Goal: Transaction & Acquisition: Purchase product/service

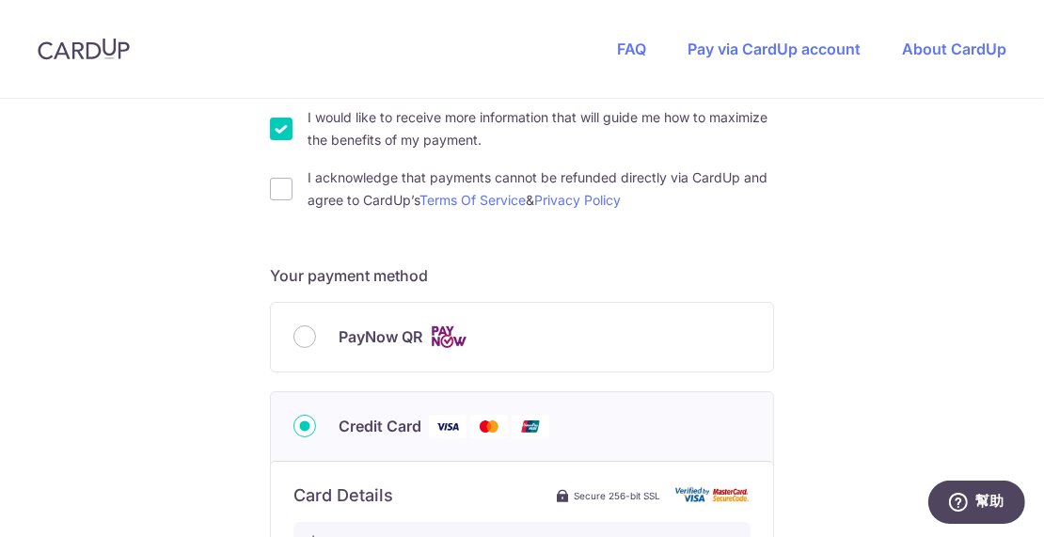
scroll to position [658, 0]
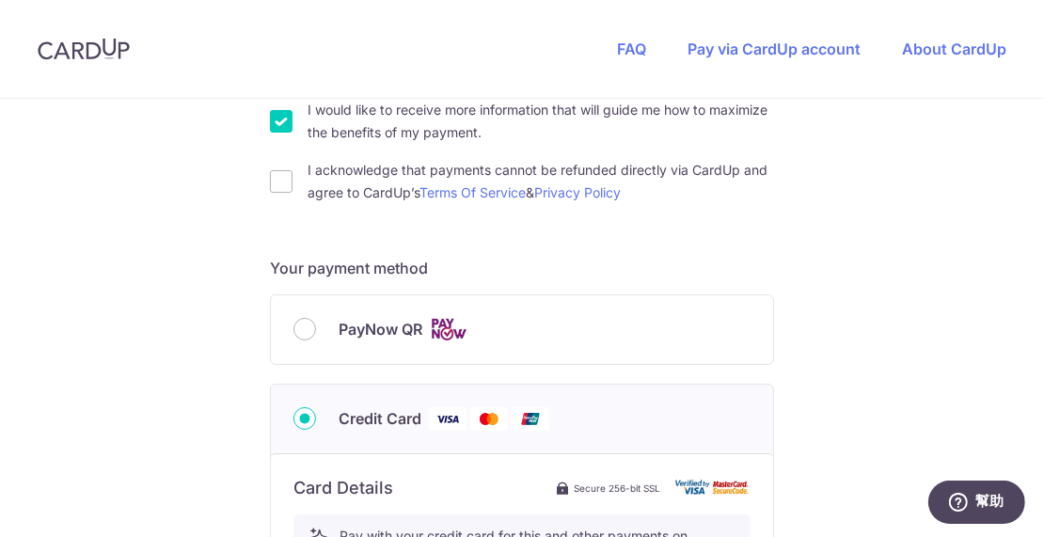
click at [386, 335] on span "PayNow QR" at bounding box center [381, 329] width 84 height 23
click at [316, 335] on input "PayNow QR" at bounding box center [304, 329] width 23 height 23
radio input "true"
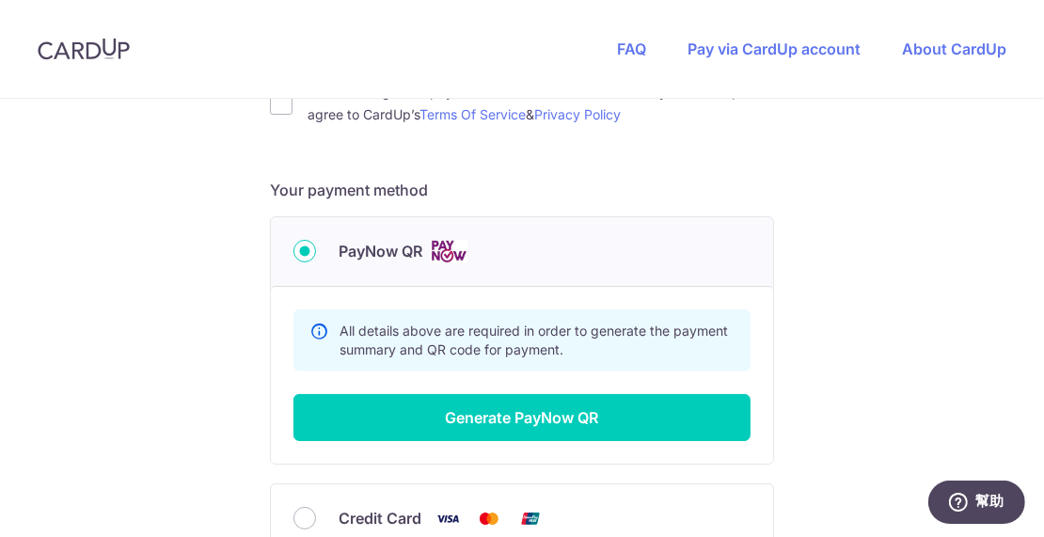
scroll to position [752, 0]
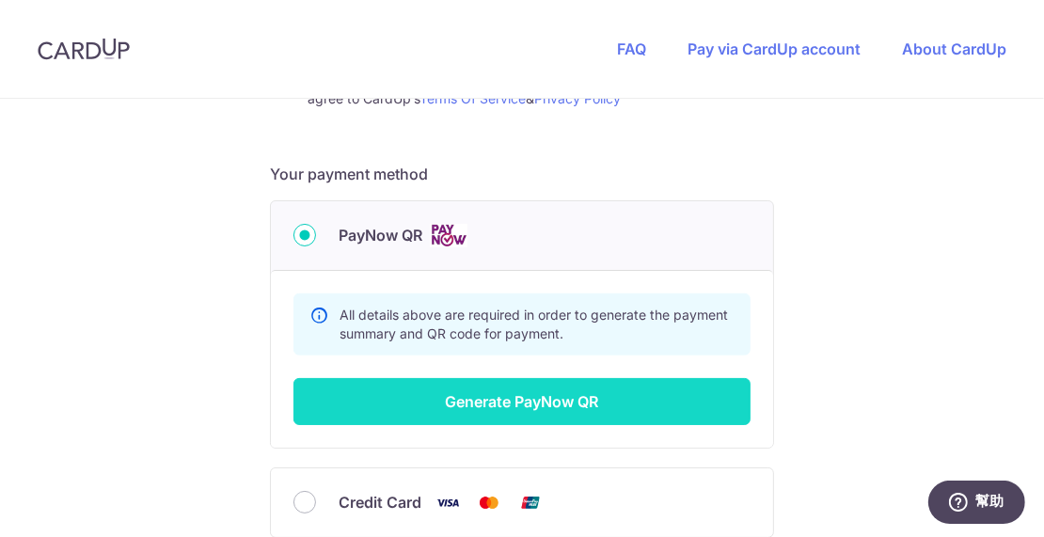
click at [575, 416] on button "Generate PayNow QR" at bounding box center [521, 401] width 457 height 47
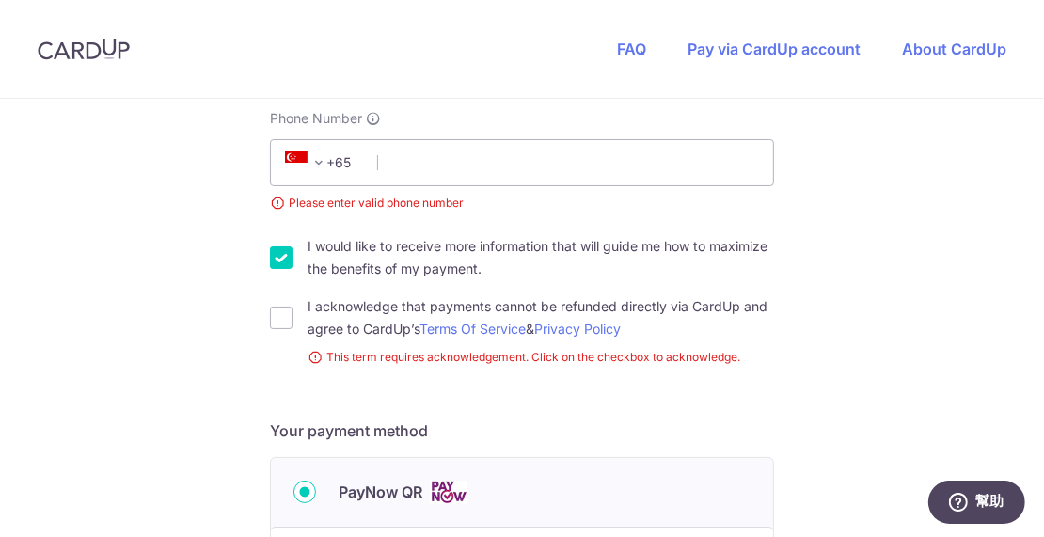
scroll to position [292, 0]
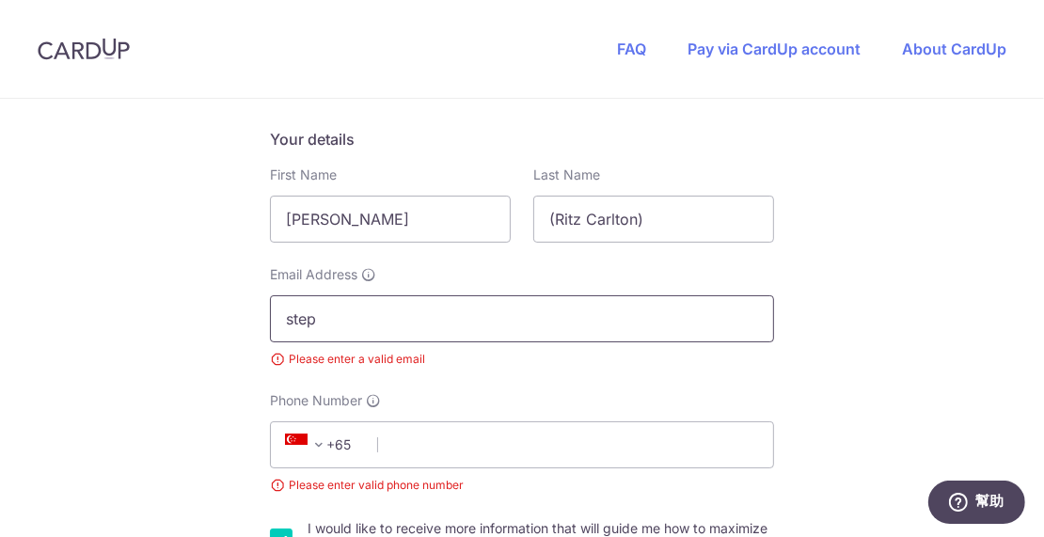
type input "[PERSON_NAME][EMAIL_ADDRESS][DOMAIN_NAME]"
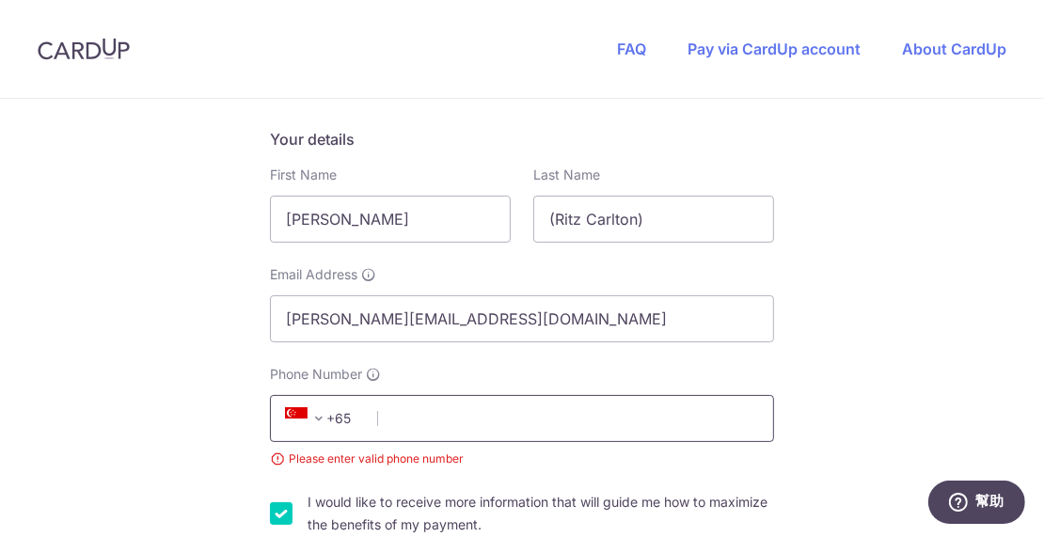
click at [433, 427] on input "Phone Number" at bounding box center [522, 418] width 504 height 47
type input "87187780"
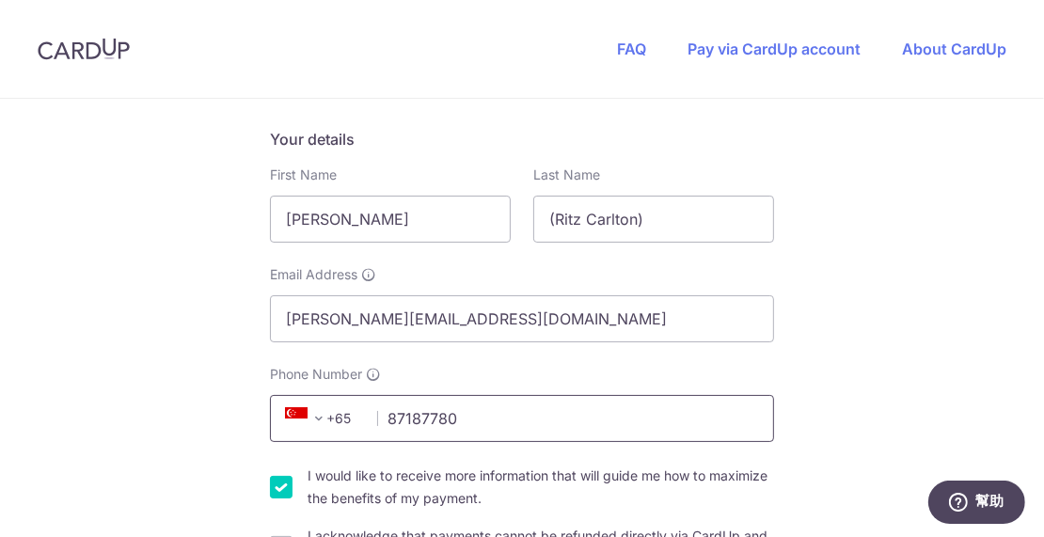
scroll to position [575, 0]
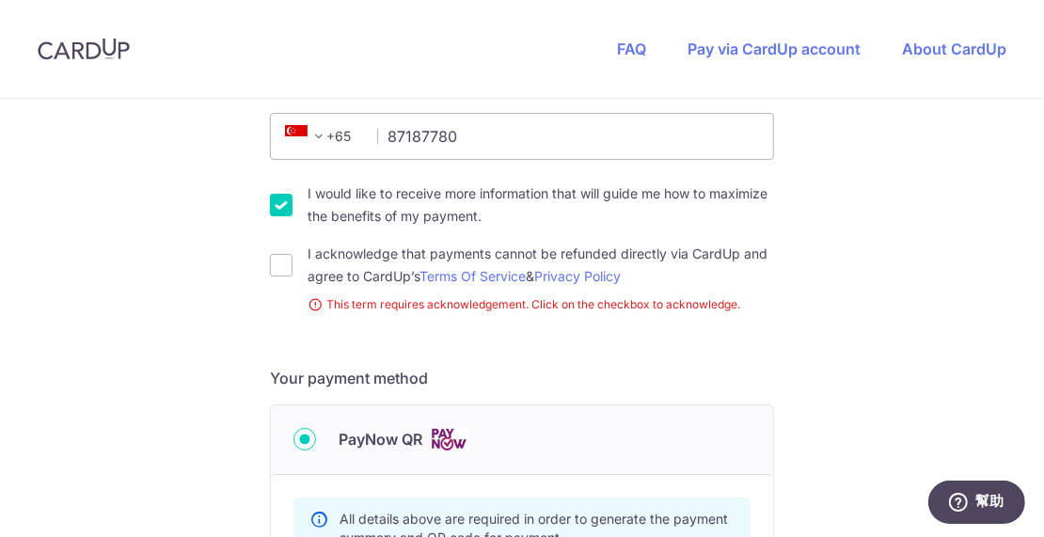
click at [286, 202] on input "I would like to receive more information that will guide me how to maximize the…" at bounding box center [281, 205] width 23 height 23
checkbox input "false"
click at [275, 265] on input "I acknowledge that payments cannot be refunded directly via CardUp and agree to…" at bounding box center [281, 265] width 23 height 23
checkbox input "true"
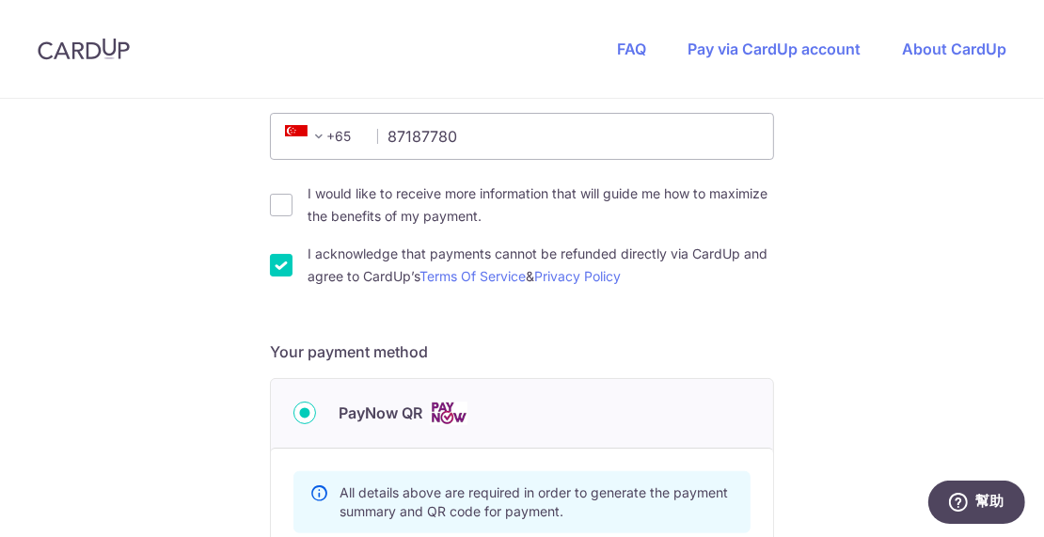
scroll to position [763, 0]
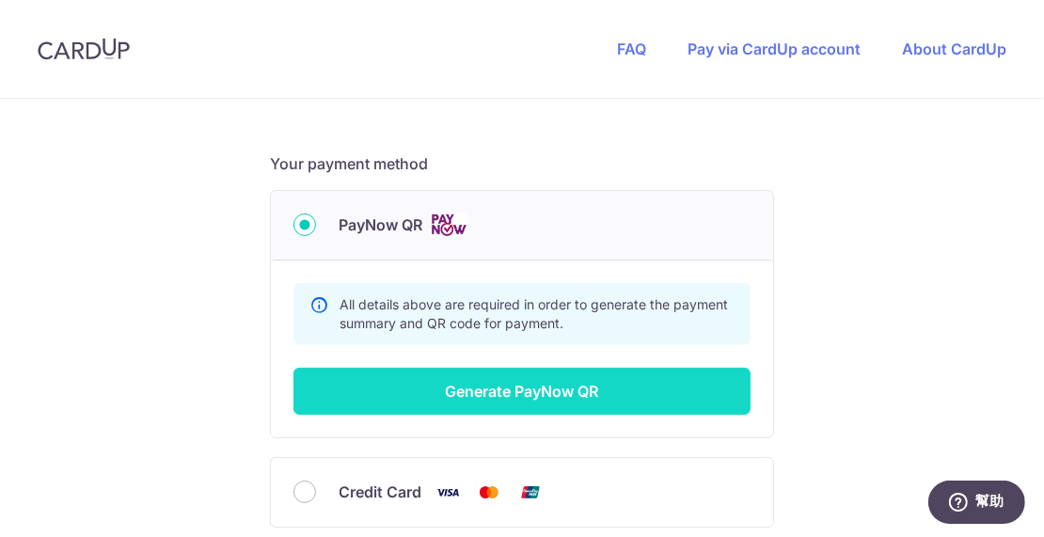
click at [447, 400] on button "Generate PayNow QR" at bounding box center [521, 391] width 457 height 47
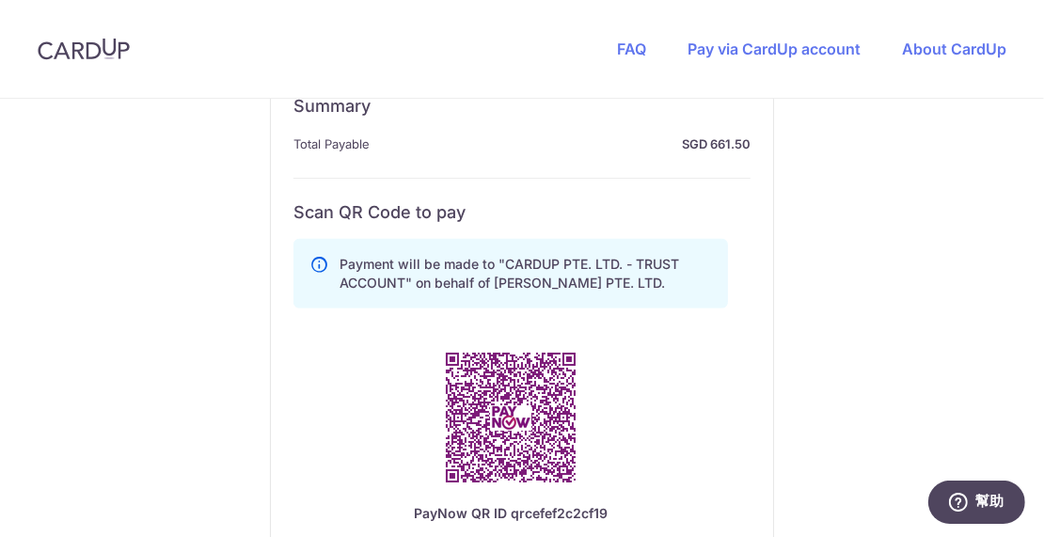
scroll to position [1045, 0]
